Goal: Information Seeking & Learning: Learn about a topic

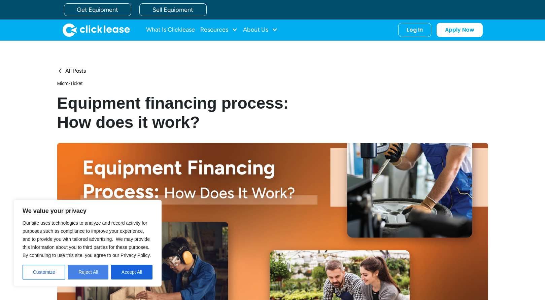
click at [91, 274] on button "Reject All" at bounding box center [88, 272] width 40 height 15
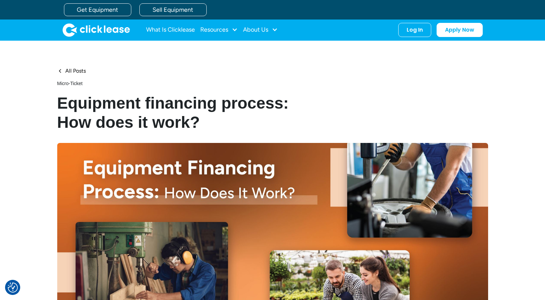
click at [511, 143] on div "All Posts micro-ticket Equipment financing process: How does it work? Published…" at bounding box center [272, 200] width 545 height 319
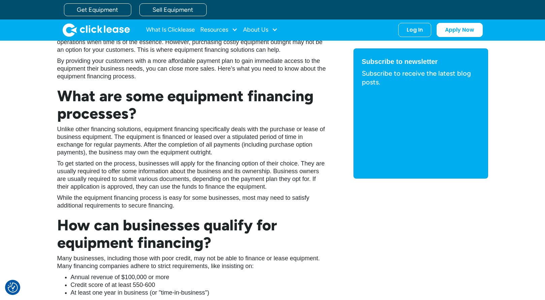
scroll to position [341, 0]
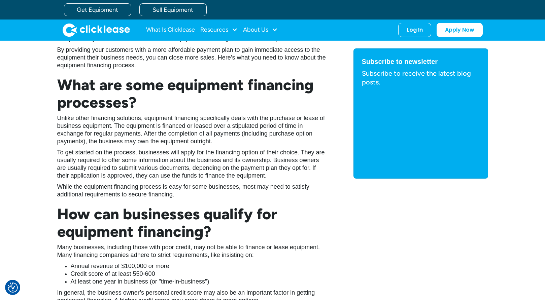
click at [262, 215] on h2 "How can businesses qualify for equipment financing?" at bounding box center [191, 222] width 269 height 35
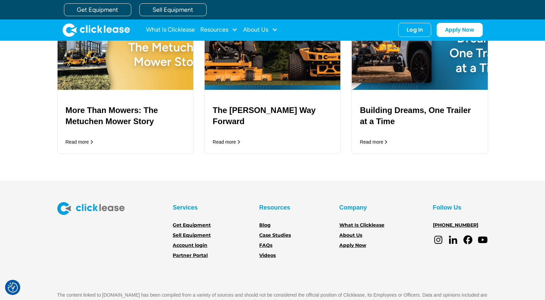
scroll to position [1412, 0]
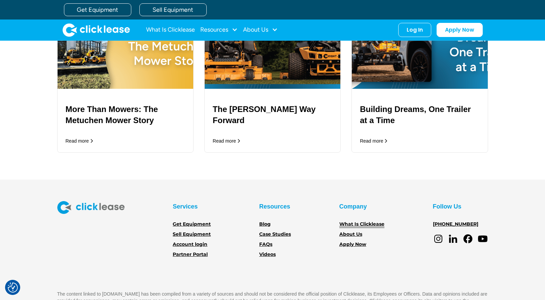
click at [345, 221] on link "What Is Clicklease" at bounding box center [362, 224] width 45 height 7
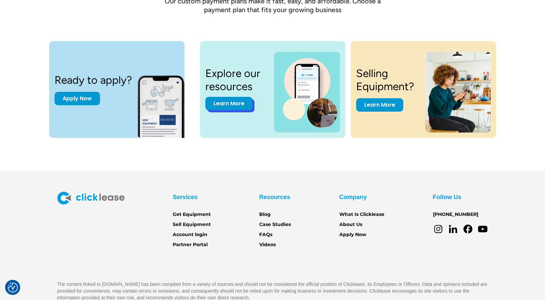
scroll to position [902, 0]
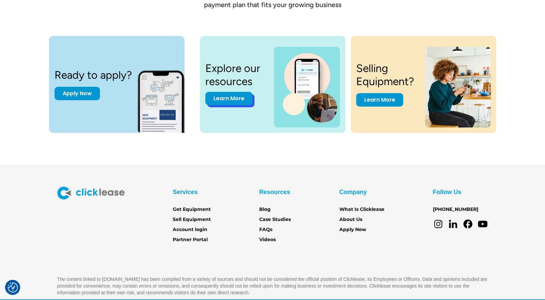
click at [243, 97] on link "Learn More" at bounding box center [228, 98] width 47 height 13
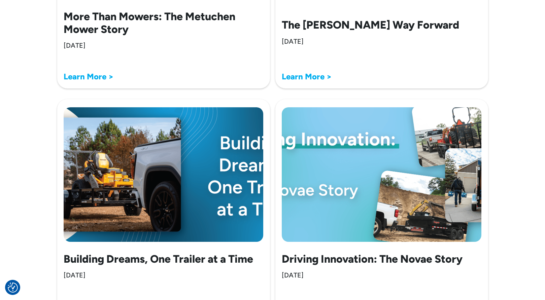
scroll to position [441, 0]
